Goal: Transaction & Acquisition: Obtain resource

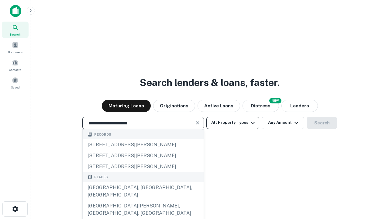
click at [143, 200] on div "[GEOGRAPHIC_DATA], [GEOGRAPHIC_DATA], [GEOGRAPHIC_DATA]" at bounding box center [143, 191] width 121 height 18
type input "**********"
click at [233, 122] on button "All Property Types" at bounding box center [232, 123] width 53 height 12
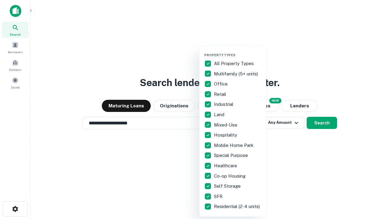
click at [237, 51] on button "button" at bounding box center [237, 51] width 67 height 0
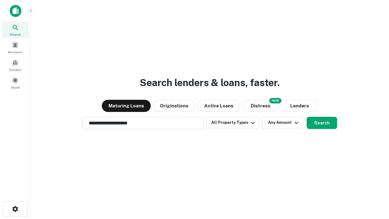
scroll to position [4, 73]
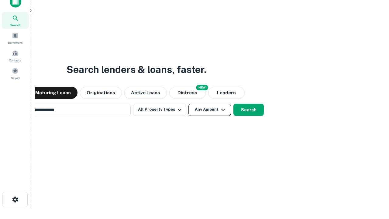
click at [188, 104] on button "Any Amount" at bounding box center [209, 110] width 43 height 12
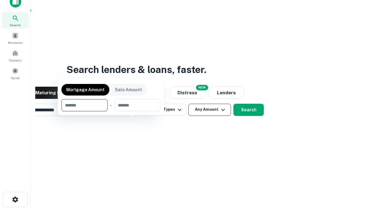
scroll to position [10, 0]
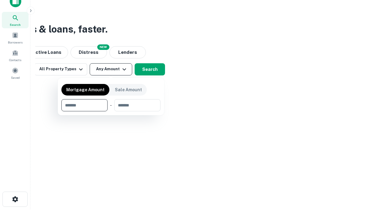
type input "*******"
click at [111, 111] on button "button" at bounding box center [110, 111] width 99 height 0
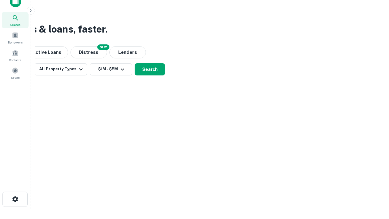
scroll to position [4, 112]
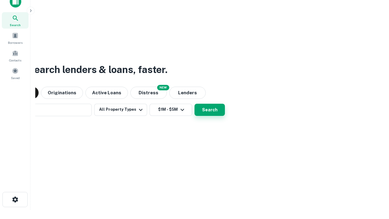
click at [194, 104] on button "Search" at bounding box center [209, 110] width 30 height 12
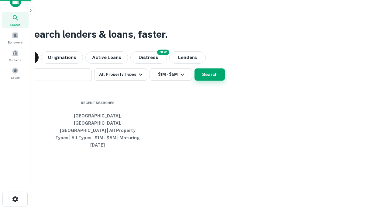
scroll to position [16, 172]
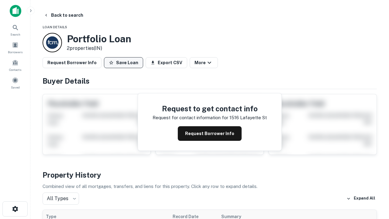
click at [123, 63] on button "Save Loan" at bounding box center [123, 62] width 39 height 11
